Goal: Information Seeking & Learning: Check status

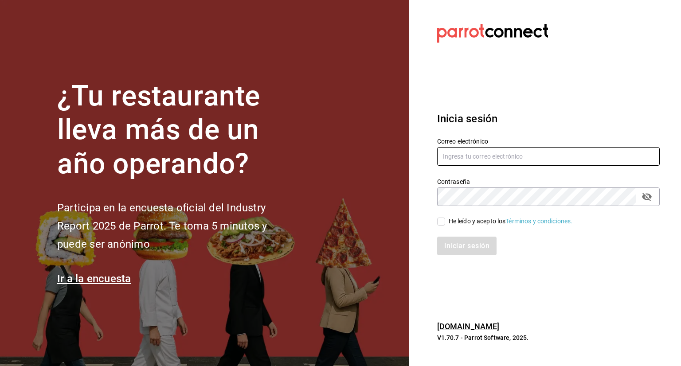
type input "lasgloriasrestaurantsga@gmail.com"
click at [440, 222] on input "He leído y acepto los Términos y condiciones." at bounding box center [441, 222] width 8 height 8
checkbox input "true"
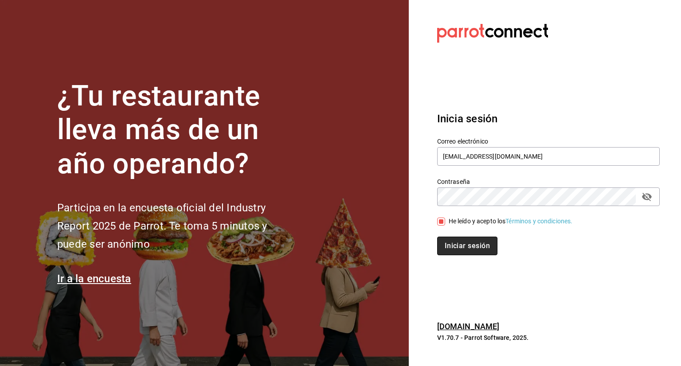
click at [452, 245] on button "Iniciar sesión" at bounding box center [467, 246] width 60 height 19
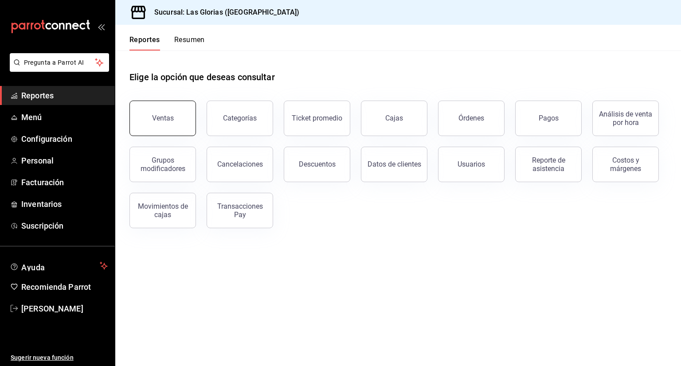
click at [153, 105] on button "Ventas" at bounding box center [163, 118] width 67 height 35
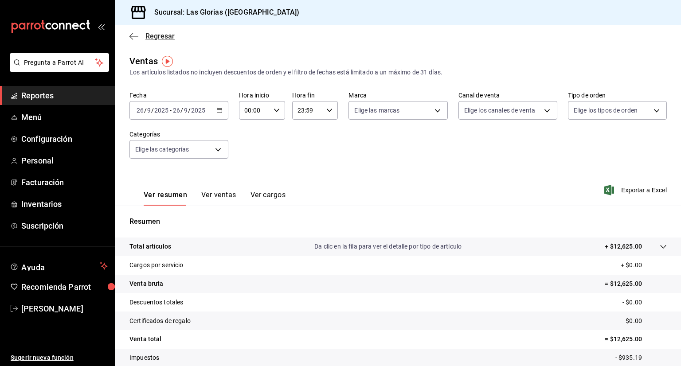
click at [133, 36] on icon "button" at bounding box center [134, 36] width 9 height 8
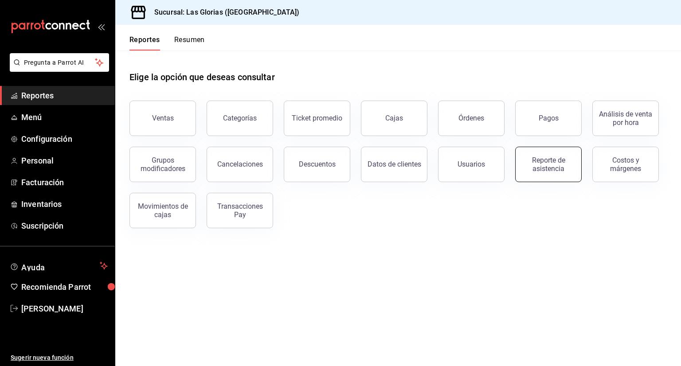
click at [564, 168] on div "Reporte de asistencia" at bounding box center [548, 164] width 55 height 17
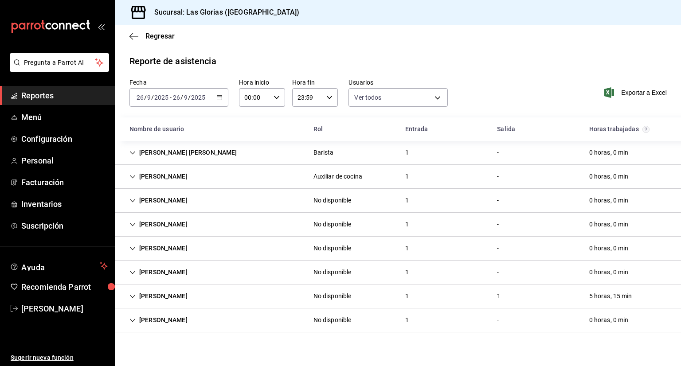
click at [217, 96] on \(Stroke\) "button" at bounding box center [219, 97] width 5 height 5
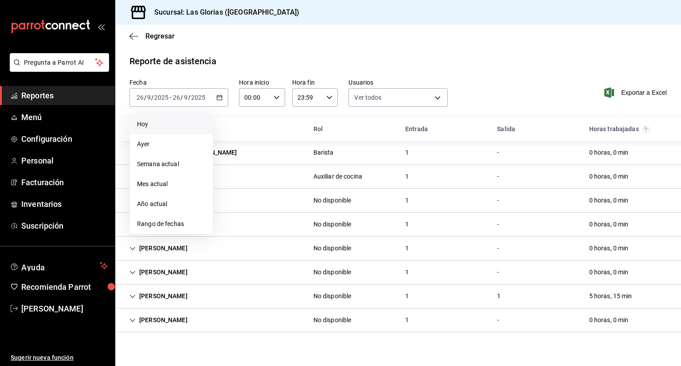
click at [175, 129] on span "Hoy" at bounding box center [171, 124] width 69 height 9
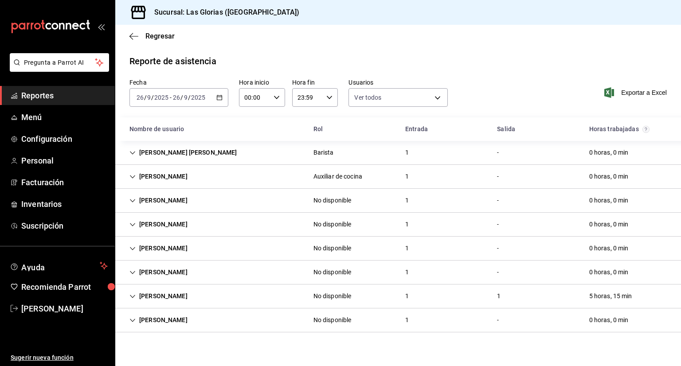
click at [59, 91] on span "Reportes" at bounding box center [64, 96] width 86 height 12
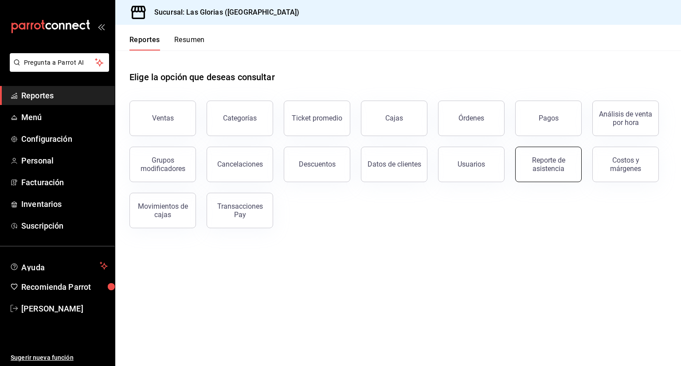
click at [561, 161] on div "Reporte de asistencia" at bounding box center [548, 164] width 55 height 17
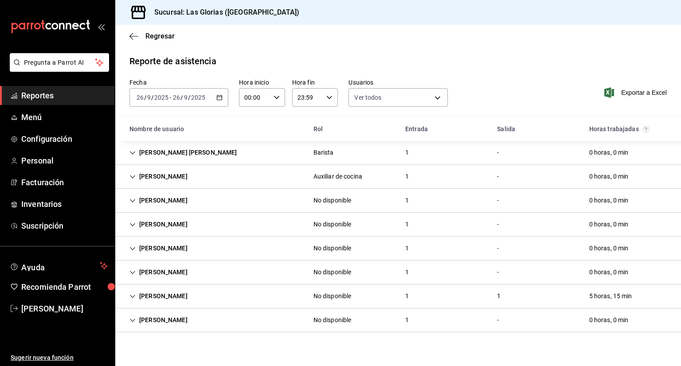
click at [177, 177] on div "[PERSON_NAME]" at bounding box center [158, 177] width 72 height 16
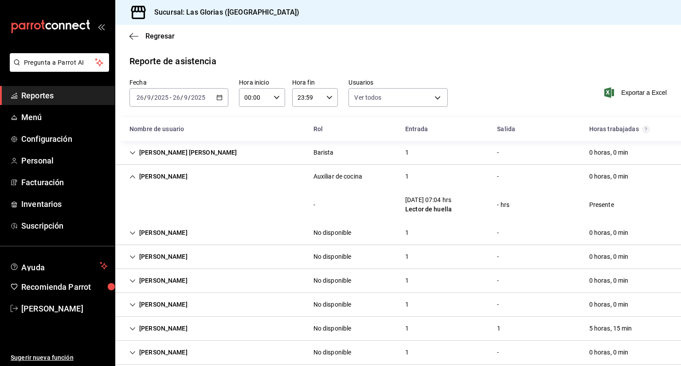
click at [187, 236] on div "[PERSON_NAME] No disponible 1 - 0 horas, 0 min" at bounding box center [398, 233] width 566 height 24
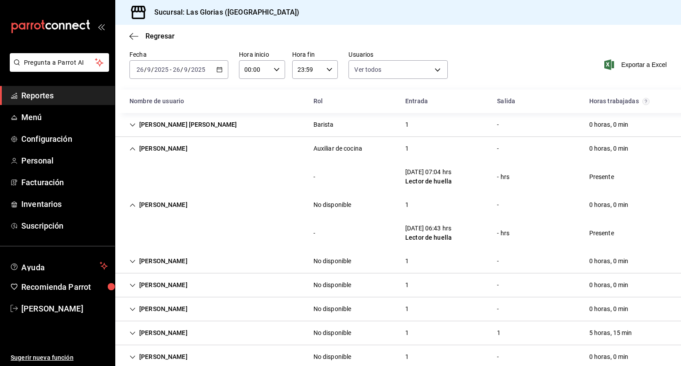
scroll to position [45, 0]
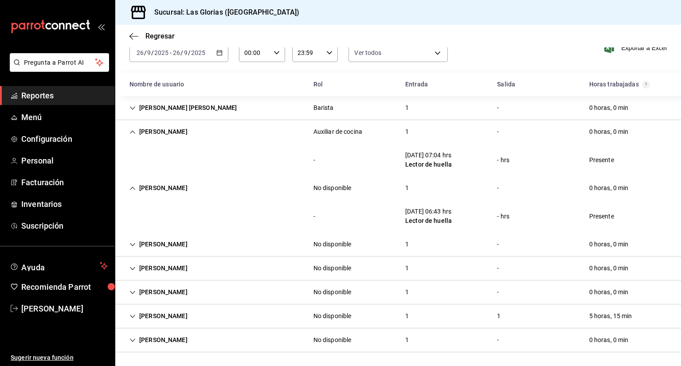
click at [191, 241] on div "[PERSON_NAME]" at bounding box center [158, 244] width 72 height 16
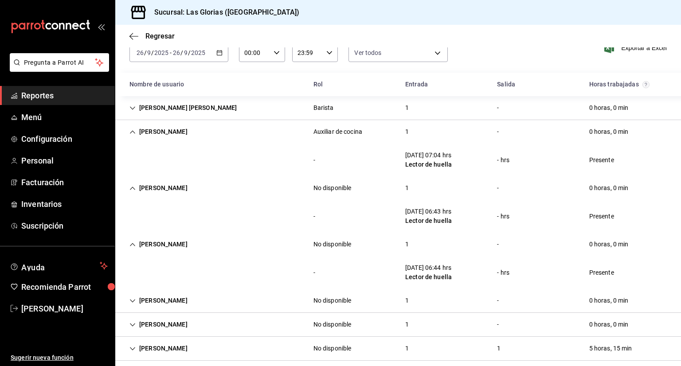
click at [172, 302] on div "[PERSON_NAME] No disponible 1 - 0 horas, 0 min" at bounding box center [398, 301] width 566 height 24
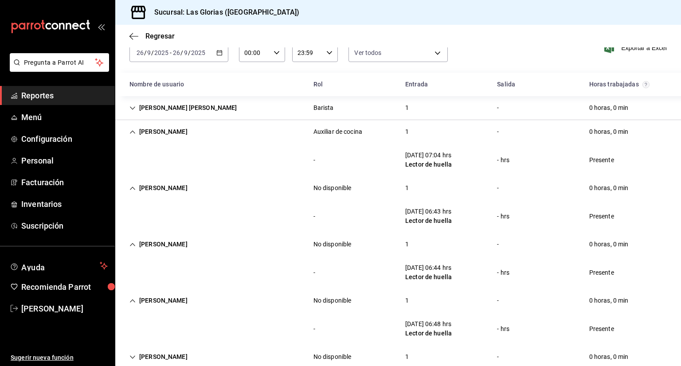
click at [620, 329] on div "- [DATE] 06:48 hrs Lector de huella - hrs Presente" at bounding box center [398, 329] width 566 height 33
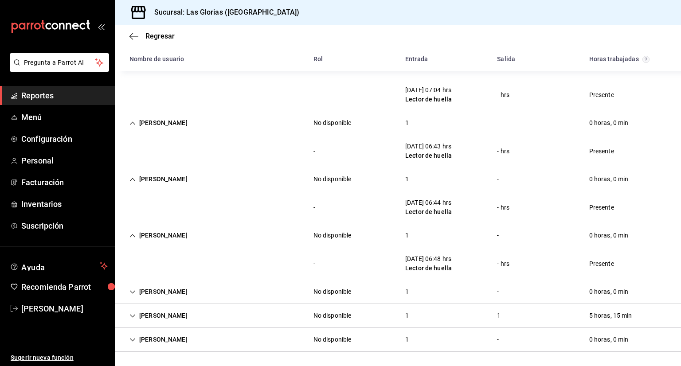
click at [159, 291] on div "[PERSON_NAME]" at bounding box center [158, 292] width 72 height 16
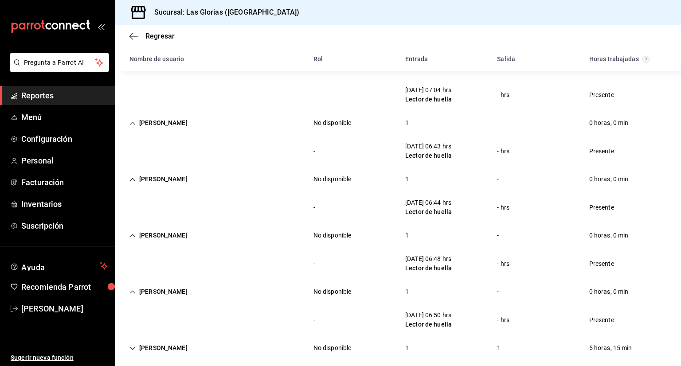
click at [624, 340] on div "5 horas, 15 min" at bounding box center [610, 348] width 57 height 16
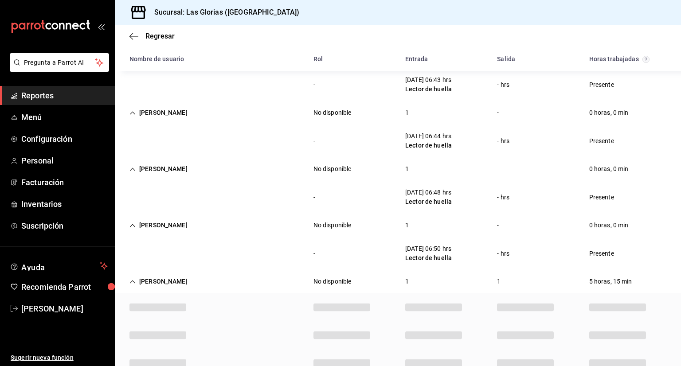
scroll to position [175, 0]
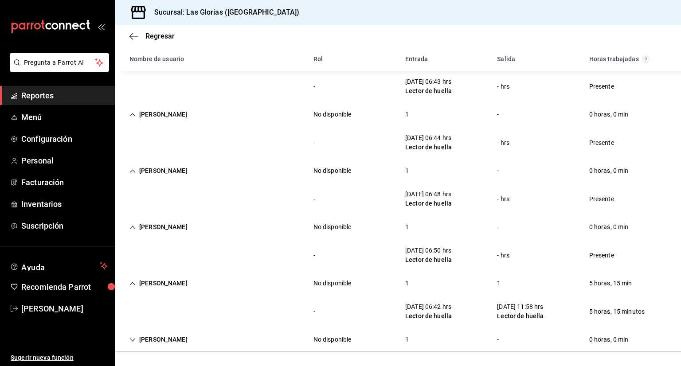
click at [161, 284] on div "[PERSON_NAME]" at bounding box center [158, 283] width 72 height 16
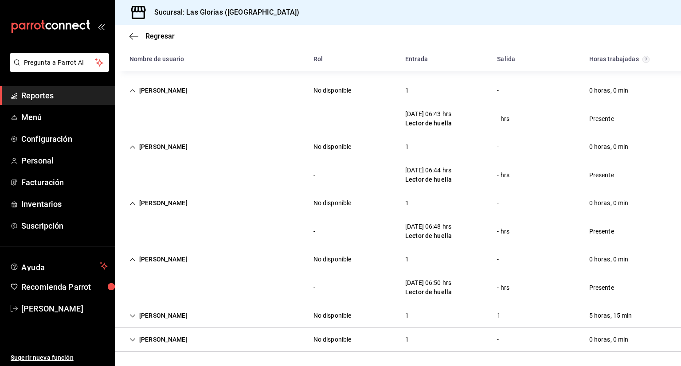
scroll to position [142, 0]
click at [170, 313] on div "[PERSON_NAME]" at bounding box center [158, 316] width 72 height 16
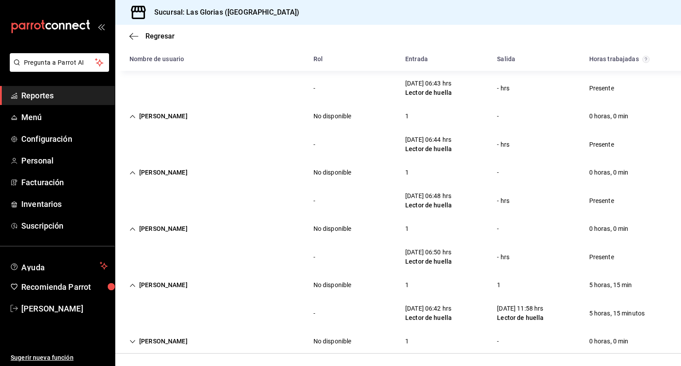
scroll to position [175, 0]
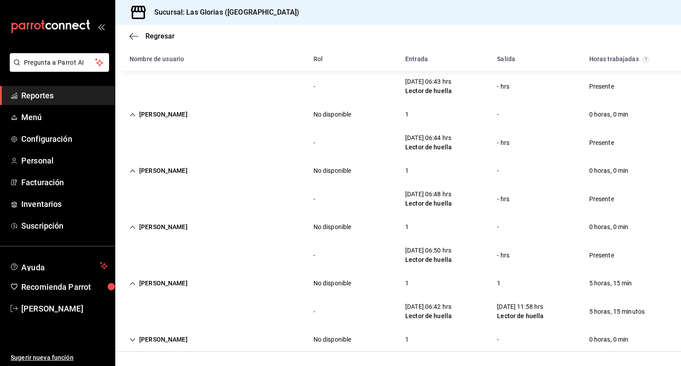
click at [168, 340] on div "[PERSON_NAME]" at bounding box center [158, 340] width 72 height 16
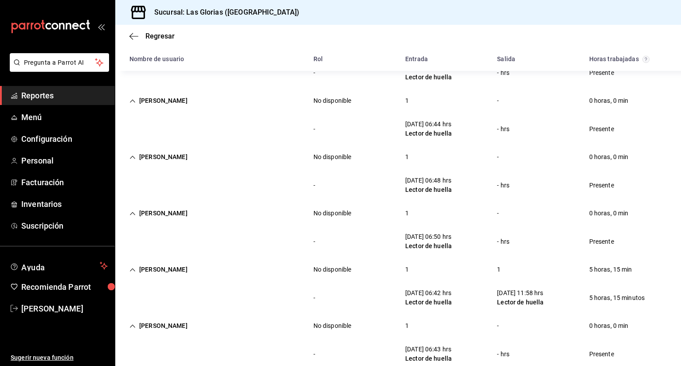
scroll to position [188, 0]
click at [526, 284] on div "- [DATE] 06:42 hrs Lector de huella [DATE] 11:58 hrs Lector de huella 5 horas, …" at bounding box center [398, 298] width 566 height 33
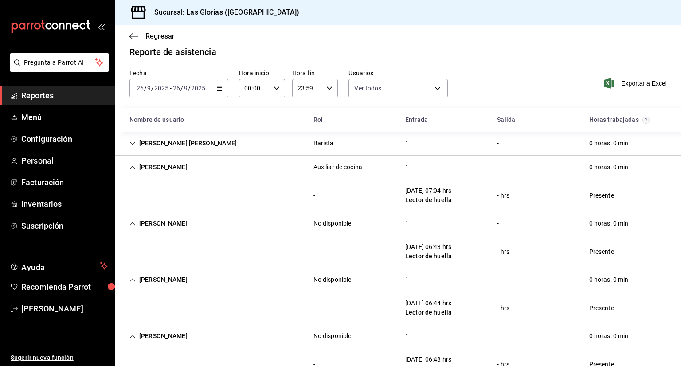
scroll to position [0, 0]
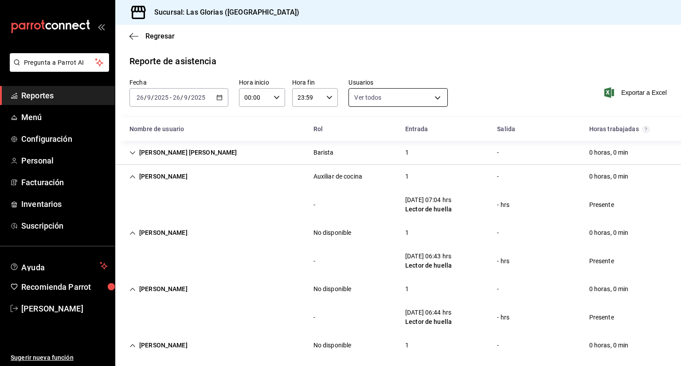
click at [434, 98] on body "Pregunta a Parrot AI Reportes Menú Configuración Personal Facturación Inventari…" at bounding box center [340, 183] width 681 height 366
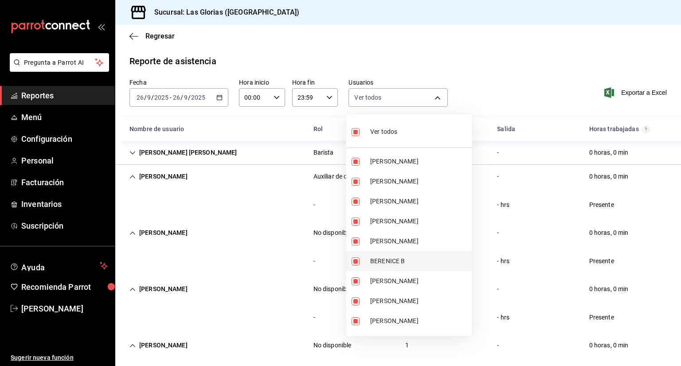
drag, startPoint x: 455, startPoint y: 204, endPoint x: 400, endPoint y: 260, distance: 78.7
click at [400, 260] on span "BERENICE B" at bounding box center [419, 261] width 98 height 9
type input "035977f1-5c66-40e3-8447-9995013c5c49,3258128c-959c-4db8-b818-ee5dc2cb232c,b1b5d…"
checkbox input "false"
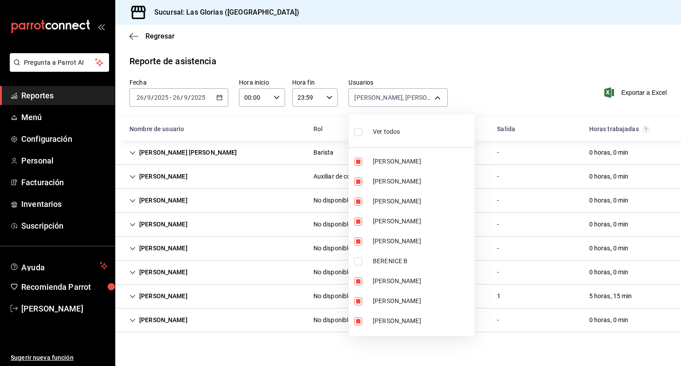
click at [400, 260] on span "BERENICE B" at bounding box center [422, 261] width 98 height 9
type input "035977f1-5c66-40e3-8447-9995013c5c49,3258128c-959c-4db8-b818-ee5dc2cb232c,b1b5d…"
checkbox input "true"
click at [400, 260] on span "BERENICE B" at bounding box center [422, 261] width 98 height 9
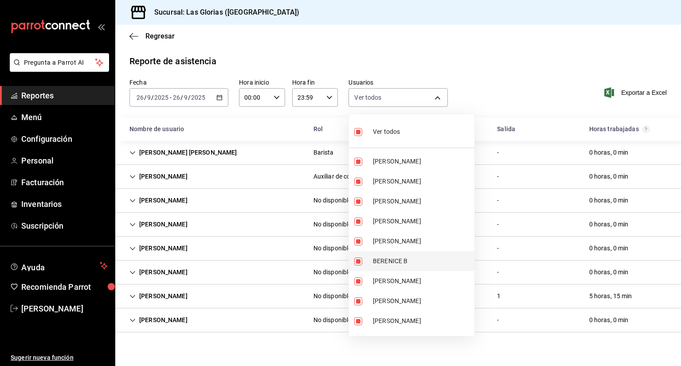
type input "035977f1-5c66-40e3-8447-9995013c5c49,3258128c-959c-4db8-b818-ee5dc2cb232c,b1b5d…"
checkbox input "false"
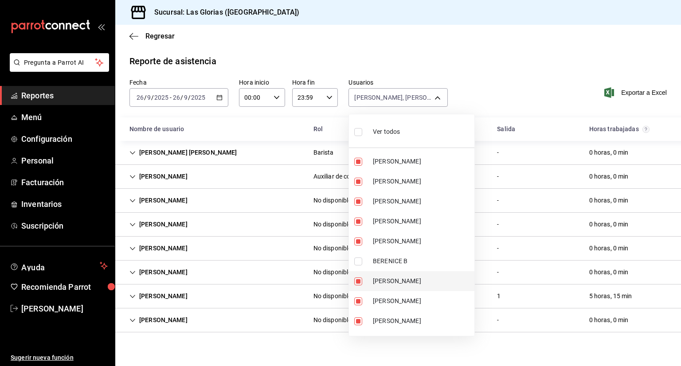
click at [406, 285] on span "[PERSON_NAME]" at bounding box center [422, 281] width 98 height 9
type input "035977f1-5c66-40e3-8447-9995013c5c49,3258128c-959c-4db8-b818-ee5dc2cb232c,b1b5d…"
checkbox input "false"
click at [360, 254] on li "BERENICE B" at bounding box center [412, 261] width 126 height 20
type input "035977f1-5c66-40e3-8447-9995013c5c49,3258128c-959c-4db8-b818-ee5dc2cb232c,b1b5d…"
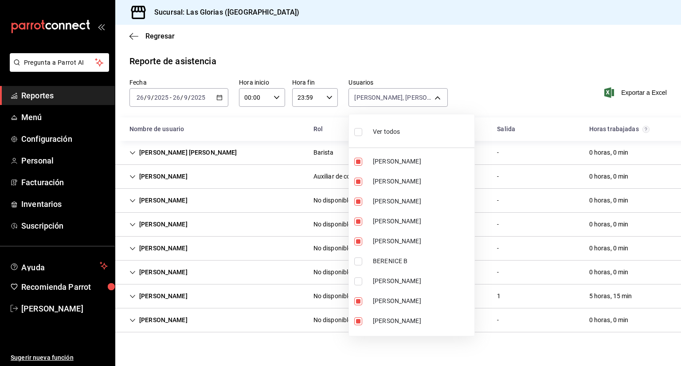
checkbox input "true"
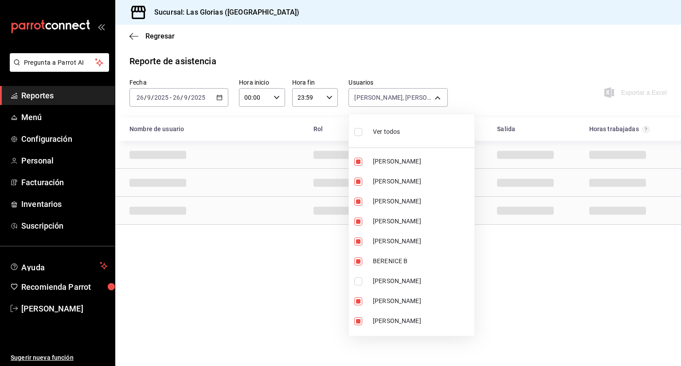
click at [356, 283] on input "checkbox" at bounding box center [358, 282] width 8 height 8
checkbox input "true"
type input "035977f1-5c66-40e3-8447-9995013c5c49,3258128c-959c-4db8-b818-ee5dc2cb232c,b1b5d…"
checkbox input "true"
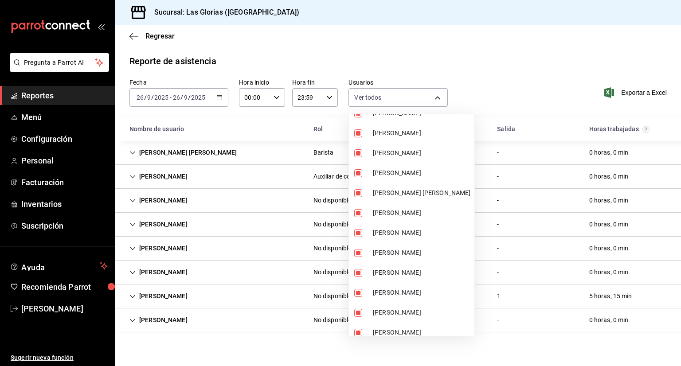
scroll to position [454, 0]
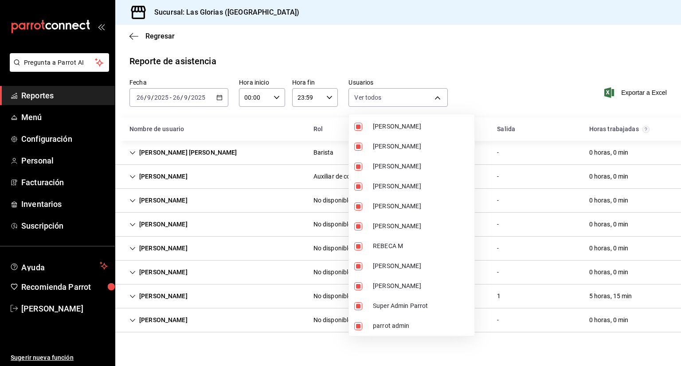
click at [281, 157] on div at bounding box center [340, 183] width 681 height 366
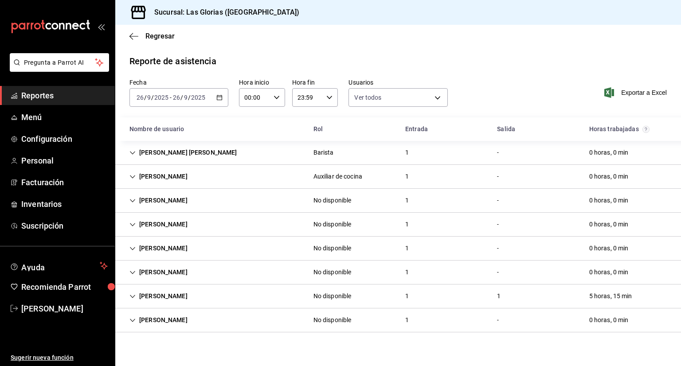
click at [218, 98] on icon "button" at bounding box center [219, 97] width 6 height 6
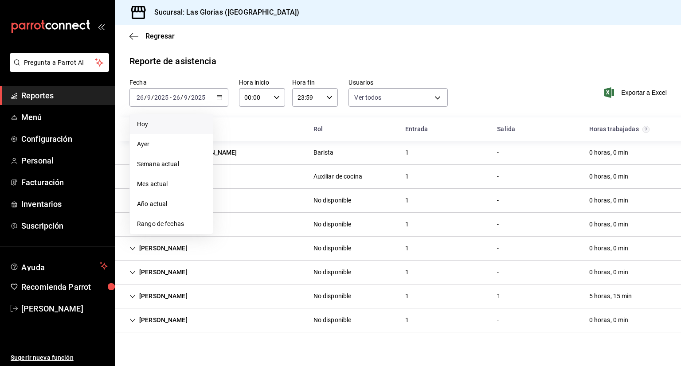
click at [187, 122] on span "Hoy" at bounding box center [171, 124] width 69 height 9
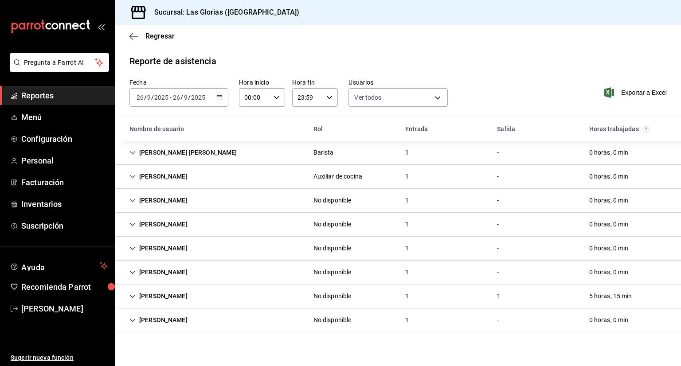
click at [579, 279] on div "[PERSON_NAME] No disponible 1 - 0 horas, 0 min" at bounding box center [398, 273] width 566 height 24
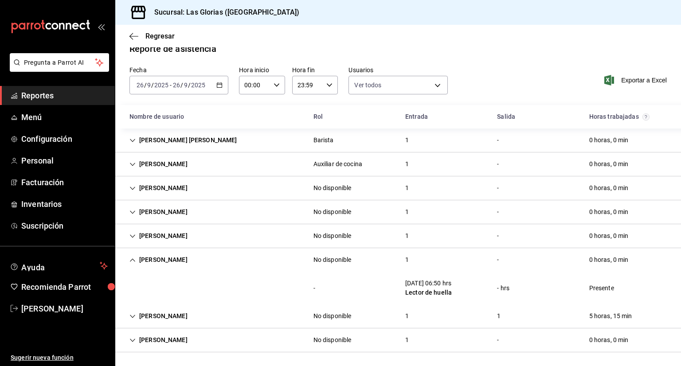
scroll to position [0, 0]
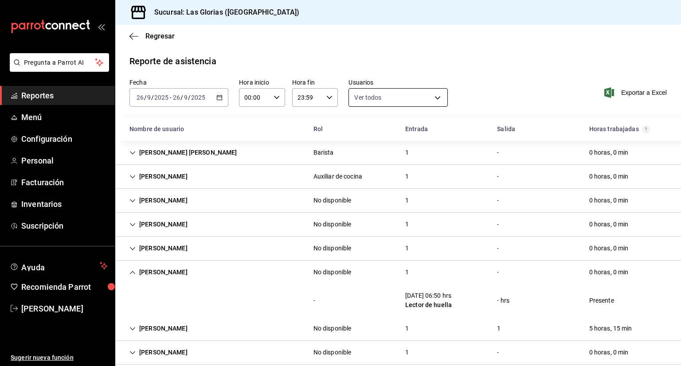
click at [356, 101] on body "Pregunta a Parrot AI Reportes Menú Configuración Personal Facturación Inventari…" at bounding box center [340, 183] width 681 height 366
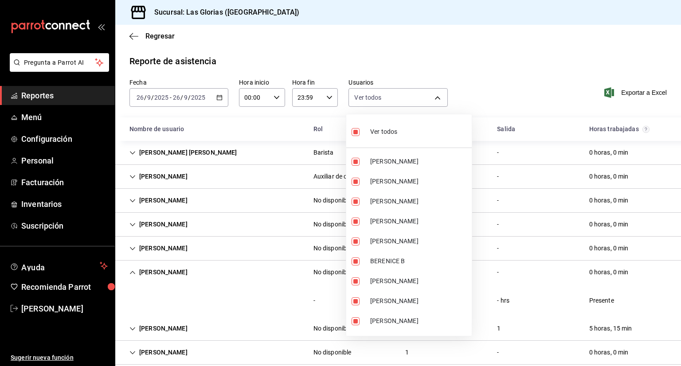
click at [278, 60] on div at bounding box center [340, 183] width 681 height 366
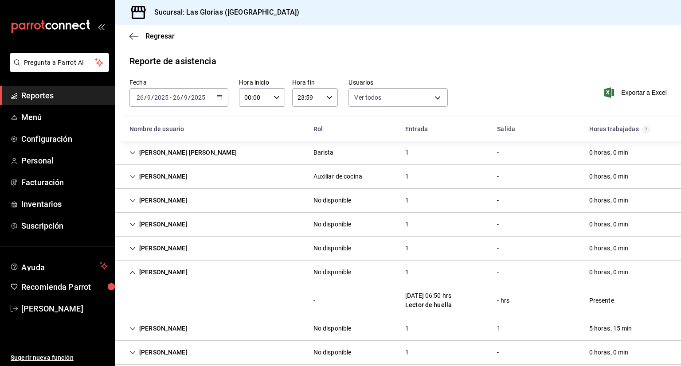
click at [214, 94] on div "[DATE] [DATE] - [DATE] [DATE]" at bounding box center [179, 97] width 99 height 19
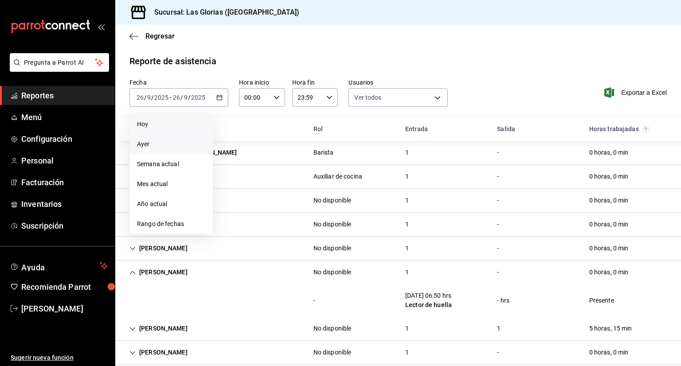
click at [183, 145] on span "Ayer" at bounding box center [171, 144] width 69 height 9
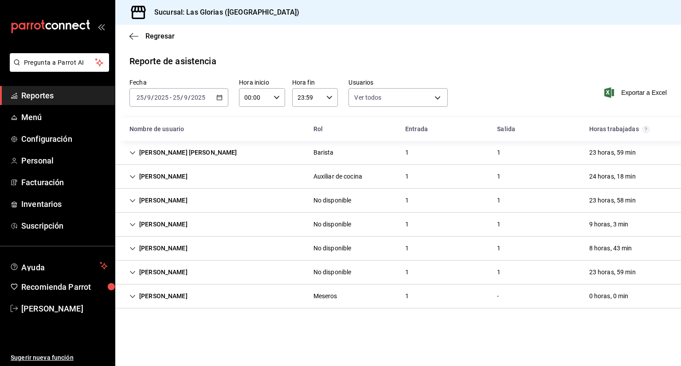
click at [200, 153] on div "[PERSON_NAME] [PERSON_NAME]" at bounding box center [183, 153] width 122 height 16
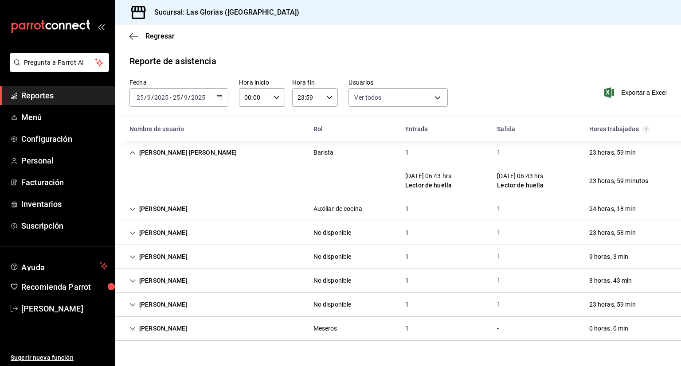
click at [630, 336] on div "0 horas, 0 min" at bounding box center [609, 329] width 54 height 16
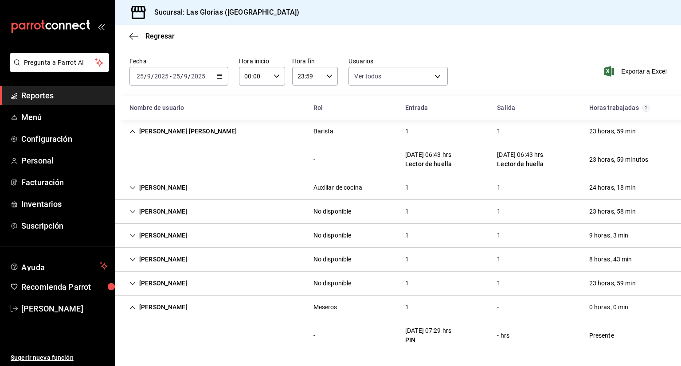
scroll to position [21, 0]
click at [639, 287] on div "[PERSON_NAME] No disponible 1 1 23 horas, 59 min" at bounding box center [398, 284] width 566 height 24
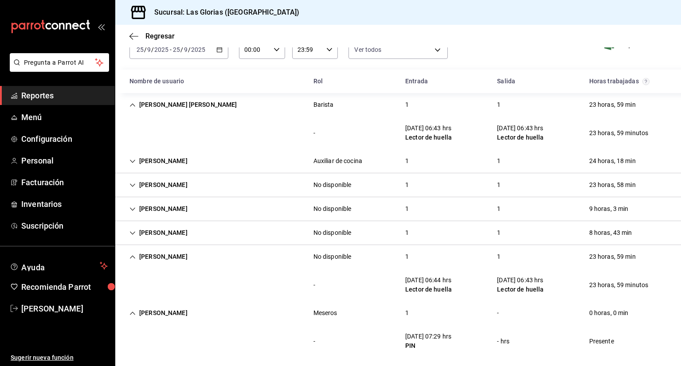
scroll to position [48, 0]
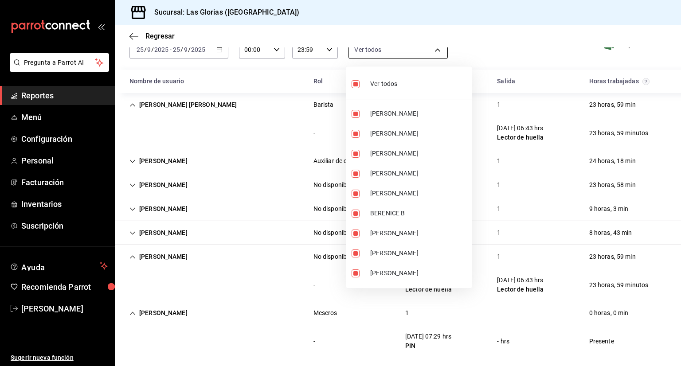
click at [433, 50] on body "Pregunta a Parrot AI Reportes Menú Configuración Personal Facturación Inventari…" at bounding box center [340, 183] width 681 height 366
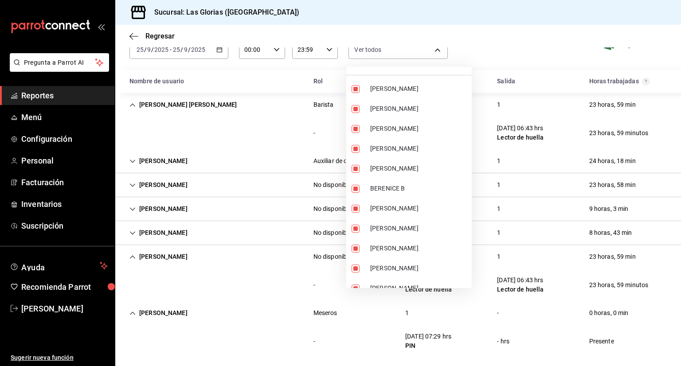
scroll to position [0, 0]
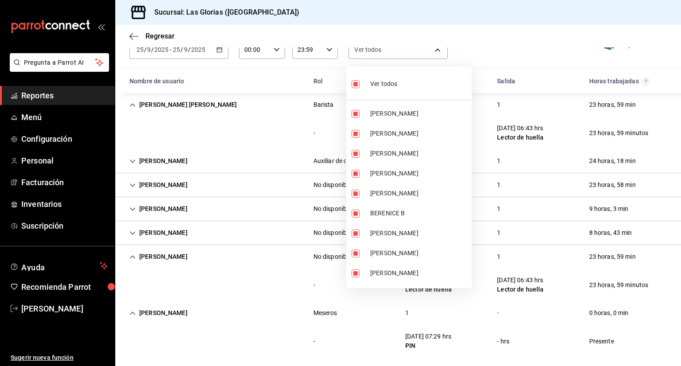
click at [550, 47] on div at bounding box center [340, 183] width 681 height 366
